Goal: Information Seeking & Learning: Learn about a topic

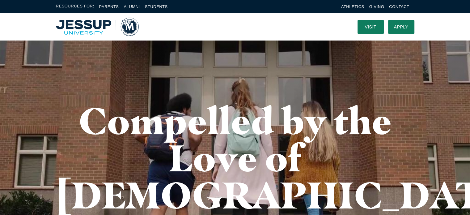
drag, startPoint x: 67, startPoint y: 79, endPoint x: 182, endPoint y: 58, distance: 117.4
click at [182, 58] on div "Compelled by the Love of Christ" at bounding box center [234, 157] width 395 height 235
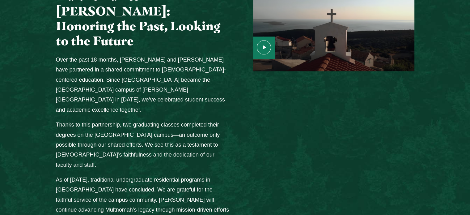
scroll to position [815, 0]
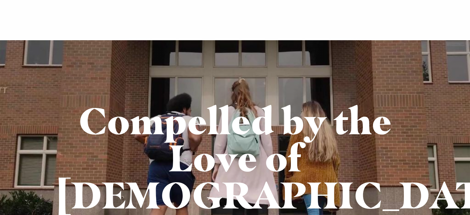
scroll to position [815, 0]
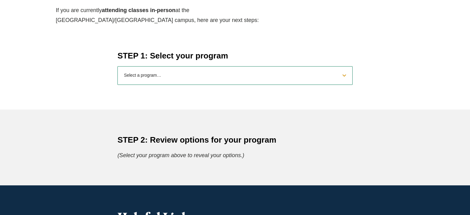
scroll to position [259, 0]
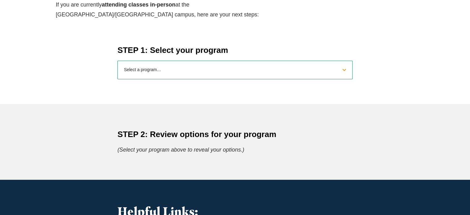
click at [212, 57] on div "STEP 1: Select your program Select a program… BS [DEMOGRAPHIC_DATA] and Theolog…" at bounding box center [234, 61] width 246 height 35
click at [208, 72] on select "Select a program… BS [DEMOGRAPHIC_DATA] and Theology BS Biology BS Business Adm…" at bounding box center [234, 70] width 235 height 19
click at [117, 61] on select "Select a program… BS Bible and Theology BS Biology BS Business Administration B…" at bounding box center [234, 70] width 235 height 19
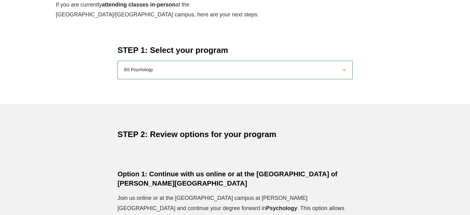
click at [150, 70] on select "Select a program… BS Bible and Theology BS Biology BS Business Administration B…" at bounding box center [234, 70] width 235 height 19
select select "2025bibletheology"
click at [117, 61] on select "Select a program… BS Bible and Theology BS Biology BS Business Administration B…" at bounding box center [234, 70] width 235 height 19
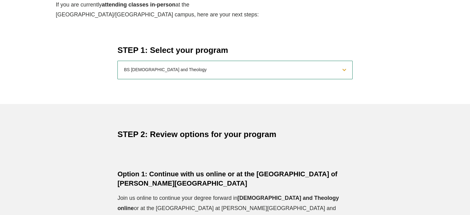
click at [131, 126] on div "STEP 2: Review options for your program (Select your program above to reveal yo…" at bounding box center [235, 136] width 470 height 65
click at [384, 163] on div "STEP 2: Review options for your program (Select your program above to reveal yo…" at bounding box center [235, 136] width 470 height 65
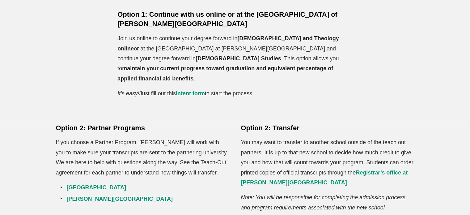
scroll to position [420, 0]
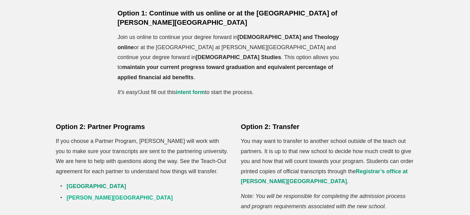
click at [91, 194] on link "George Fox University" at bounding box center [120, 197] width 106 height 6
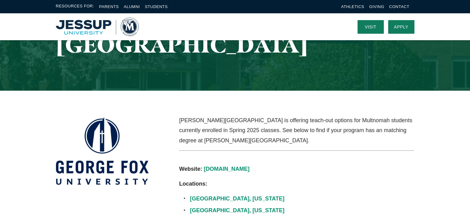
scroll to position [74, 0]
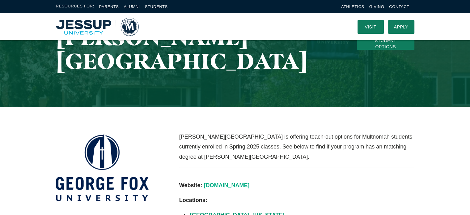
click at [232, 182] on link "[DOMAIN_NAME]" at bounding box center [226, 185] width 46 height 6
